Goal: Transaction & Acquisition: Book appointment/travel/reservation

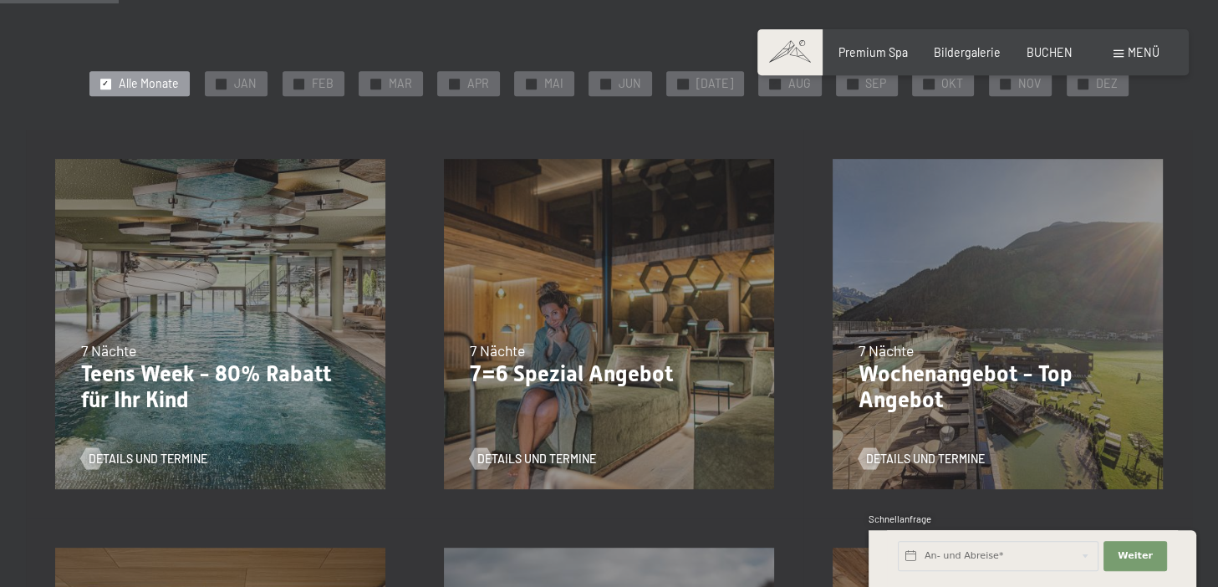
scroll to position [441, 0]
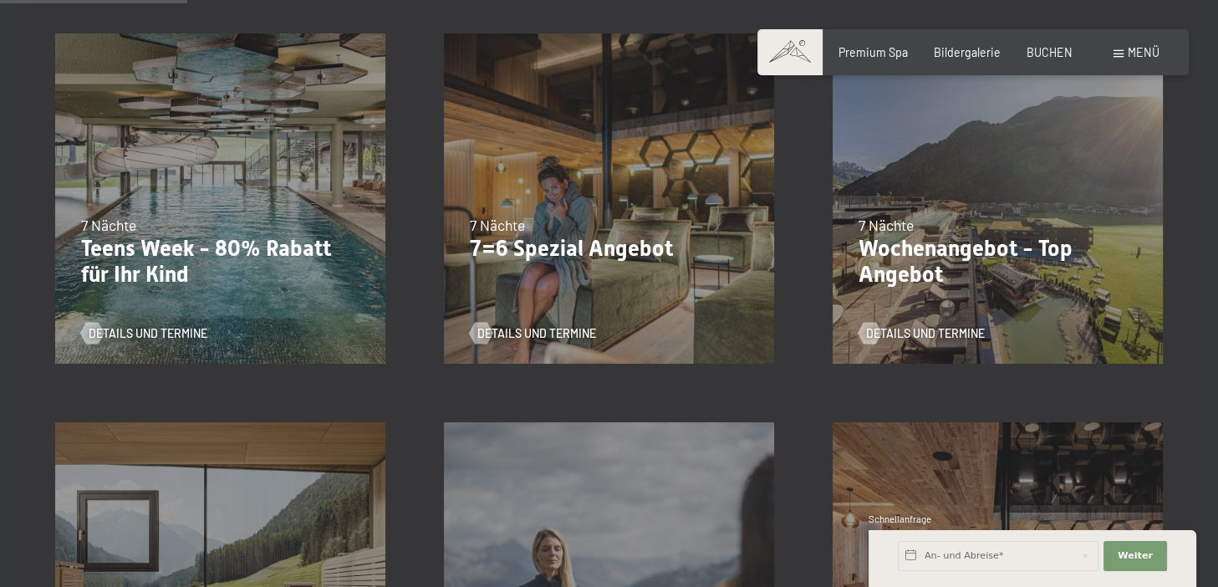
click at [893, 240] on p "Wochenangebot - Top Angebot" at bounding box center [998, 262] width 278 height 53
click at [874, 334] on div at bounding box center [870, 333] width 13 height 22
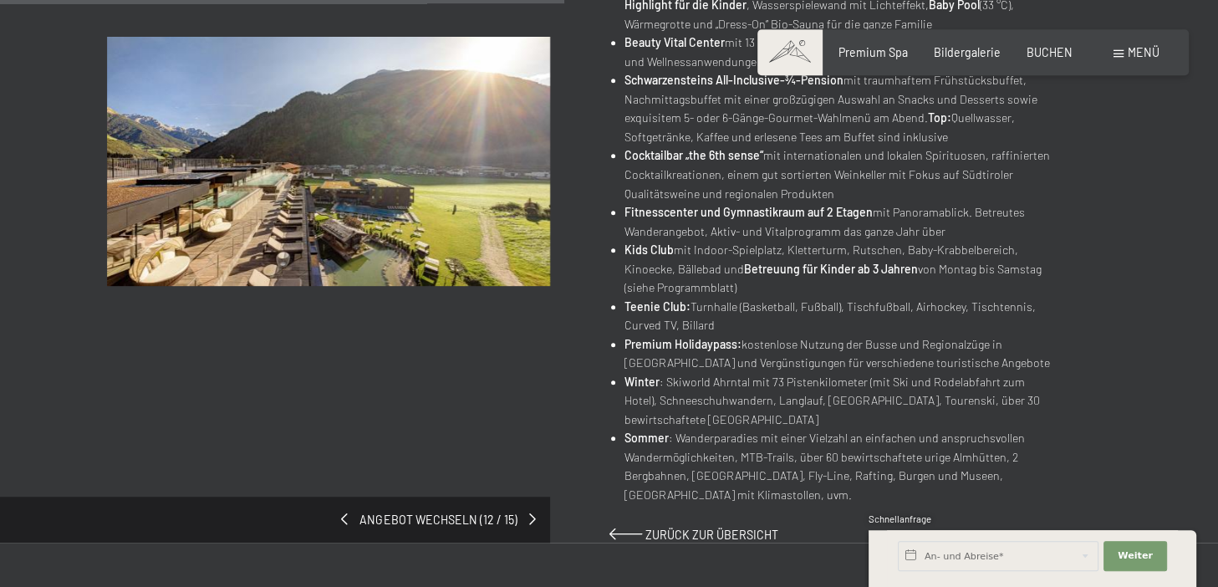
scroll to position [883, 0]
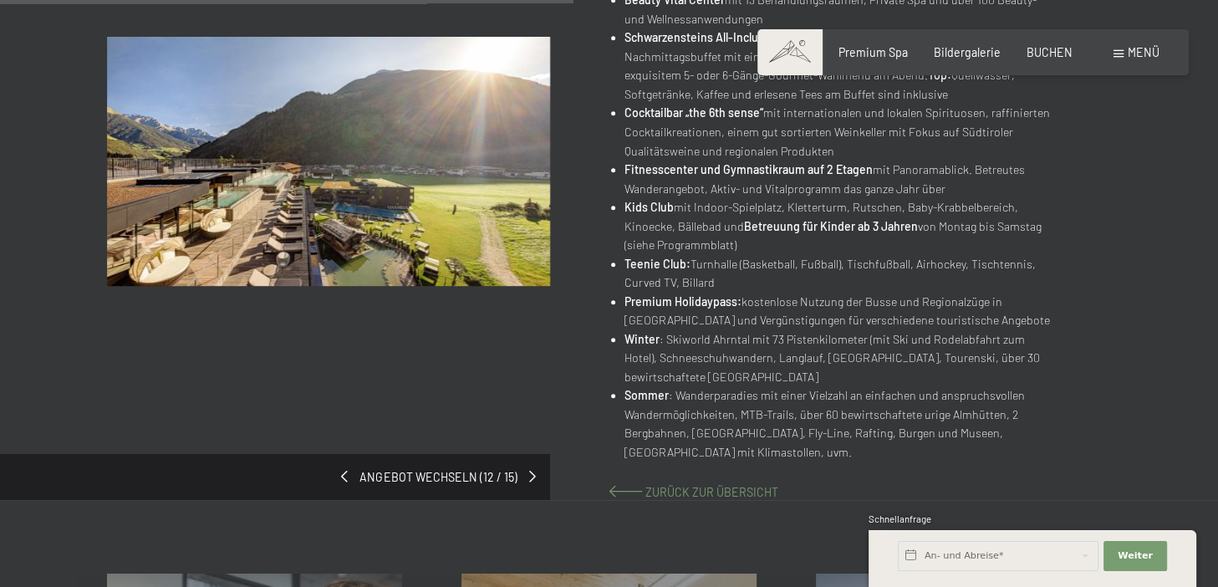
click at [678, 494] on span "Zurück zur Übersicht" at bounding box center [712, 492] width 133 height 14
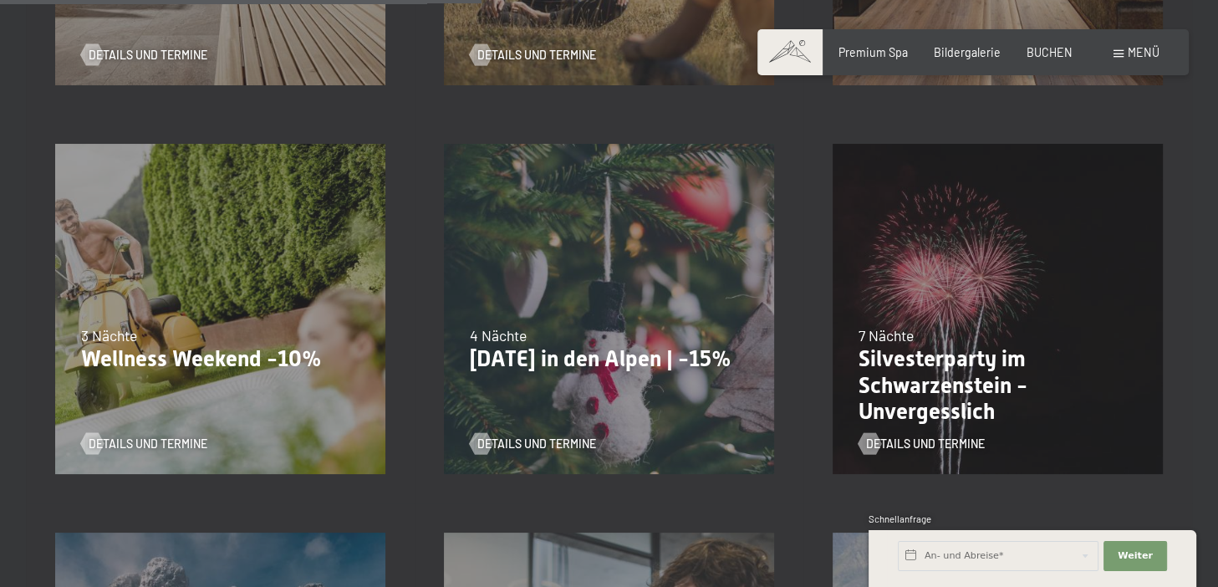
scroll to position [1147, 0]
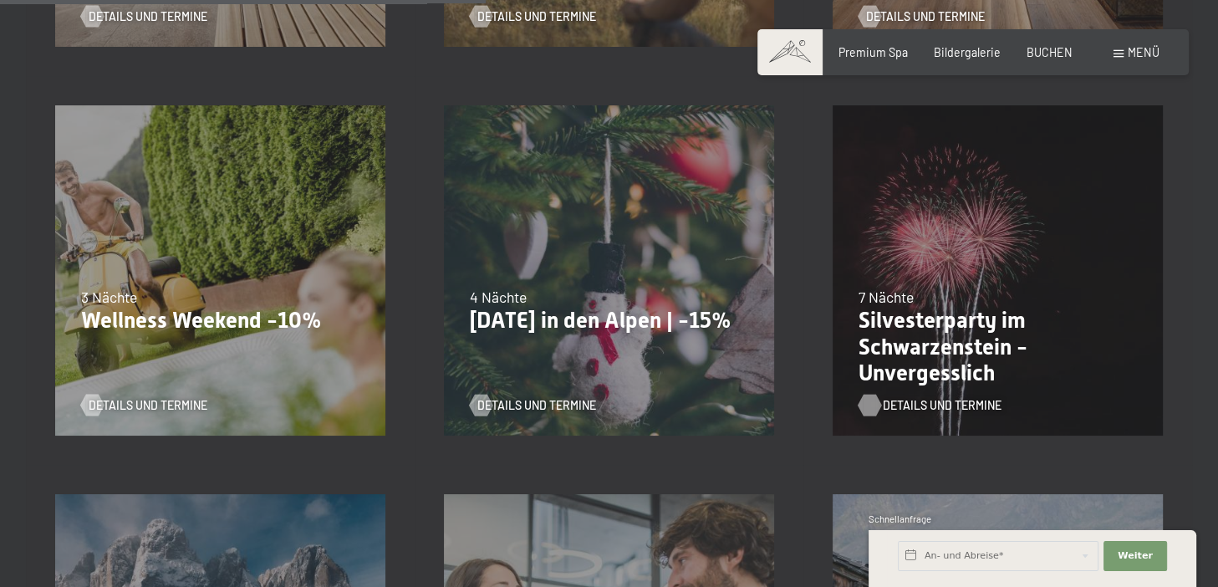
click at [905, 402] on span "Details und Termine" at bounding box center [942, 405] width 119 height 17
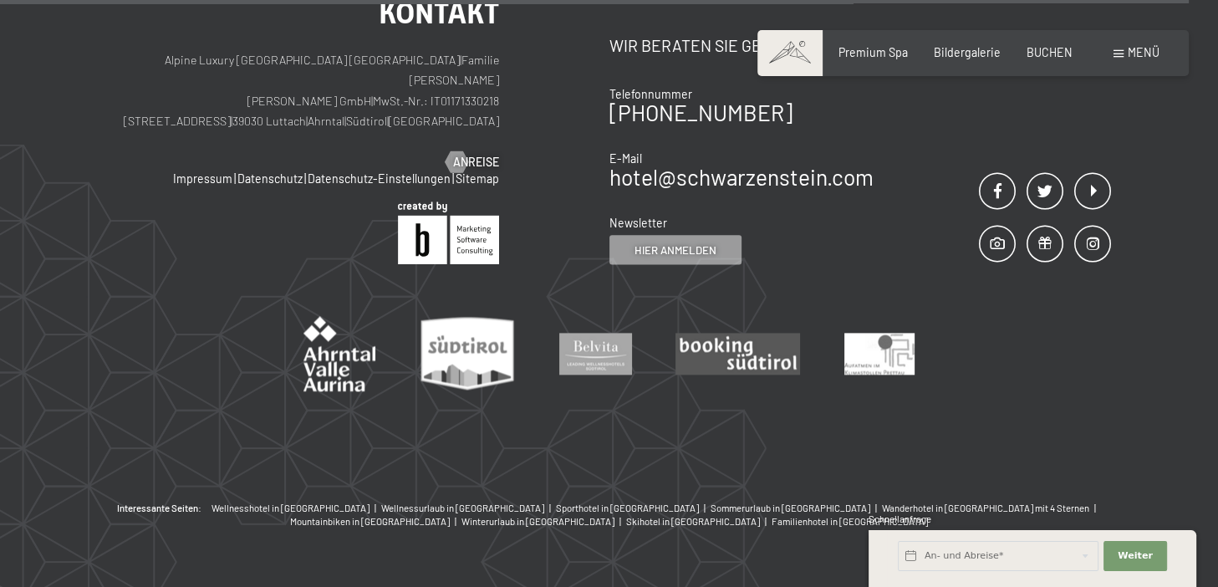
scroll to position [2080, 0]
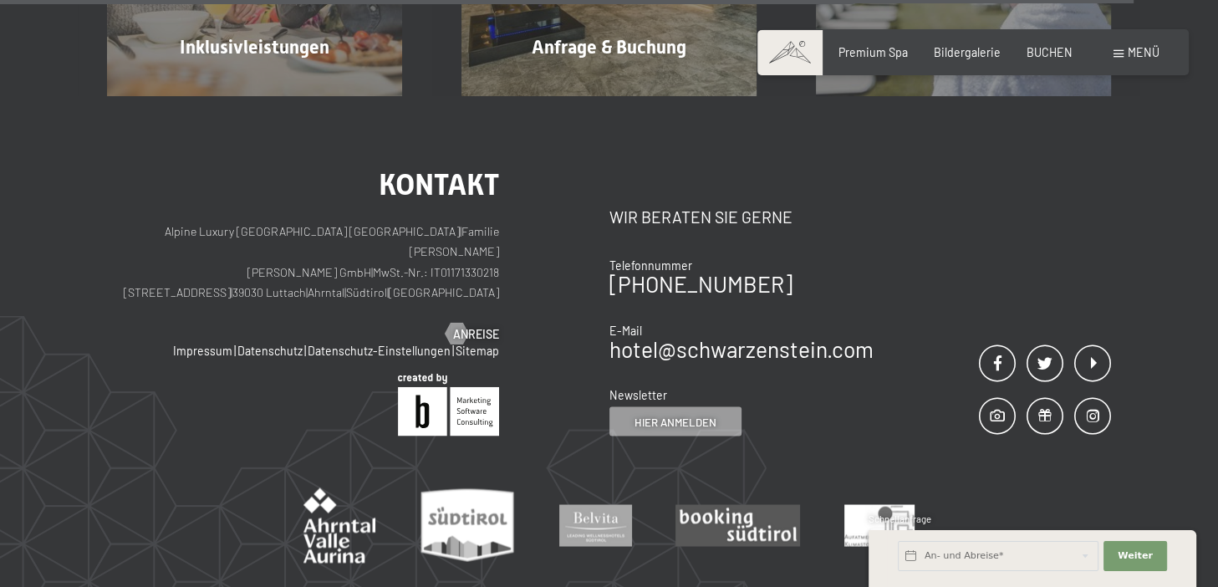
scroll to position [2950, 0]
